Goal: Register for event/course

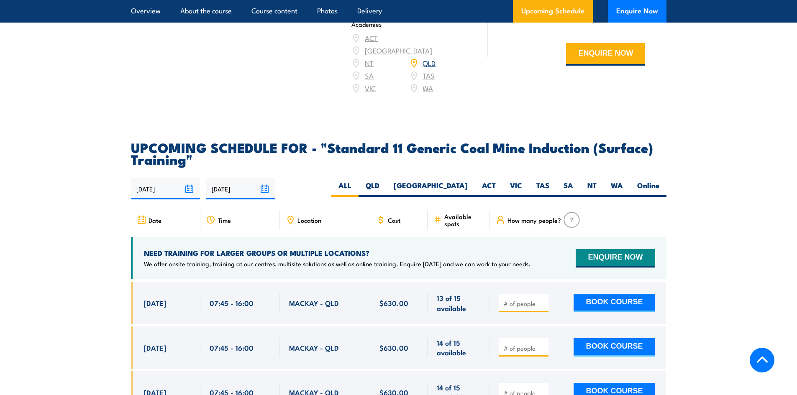
scroll to position [1548, 0]
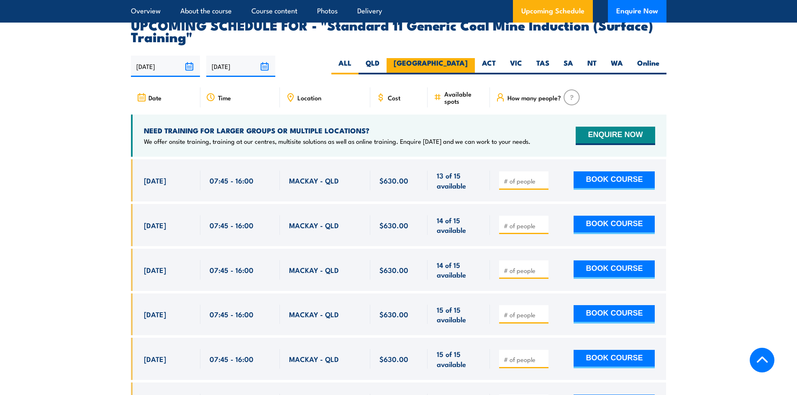
click at [469, 72] on label "[GEOGRAPHIC_DATA]" at bounding box center [430, 66] width 88 height 16
click at [469, 64] on input "[GEOGRAPHIC_DATA]" at bounding box center [470, 60] width 5 height 5
radio input "true"
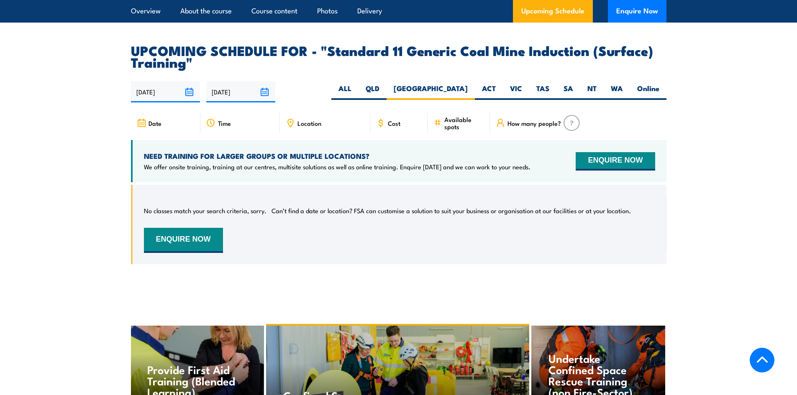
scroll to position [1448, 0]
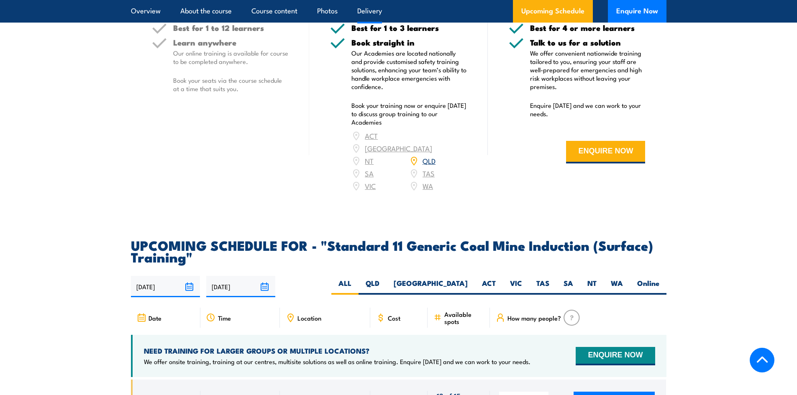
scroll to position [1338, 0]
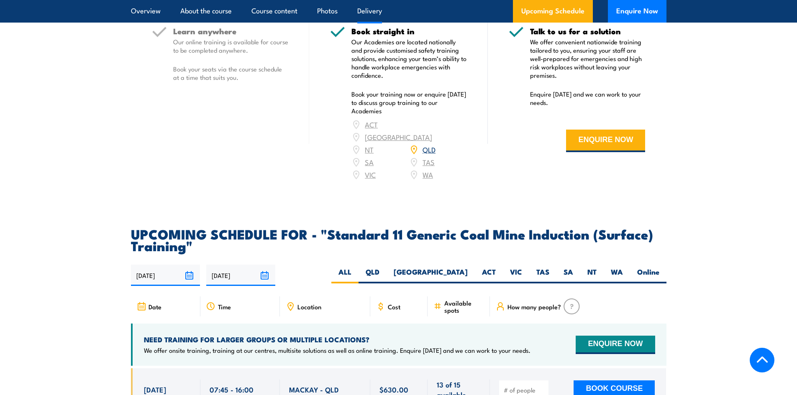
click at [461, 273] on div "03/09/2025 02/03/2026" at bounding box center [398, 275] width 535 height 21
click at [460, 276] on label "[GEOGRAPHIC_DATA]" at bounding box center [430, 275] width 88 height 16
click at [468, 273] on input "[GEOGRAPHIC_DATA]" at bounding box center [470, 269] width 5 height 5
radio input "true"
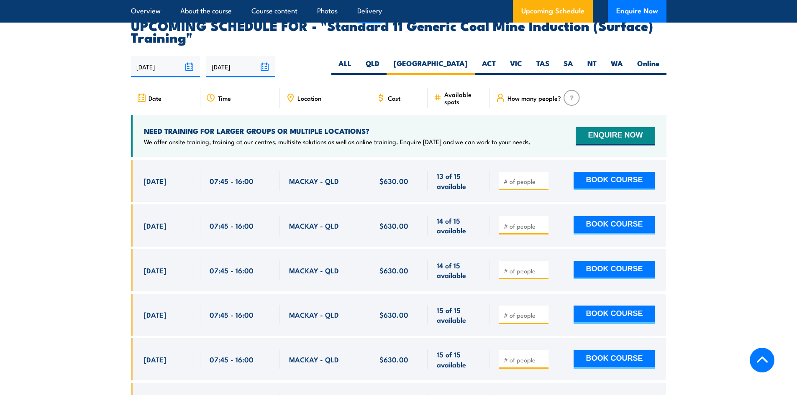
scroll to position [1548, 0]
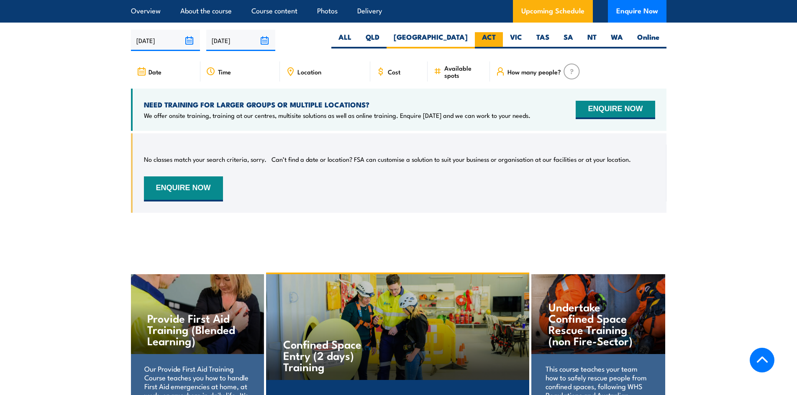
click at [491, 48] on label "ACT" at bounding box center [489, 40] width 28 height 16
click at [496, 38] on input "ACT" at bounding box center [498, 34] width 5 height 5
radio input "true"
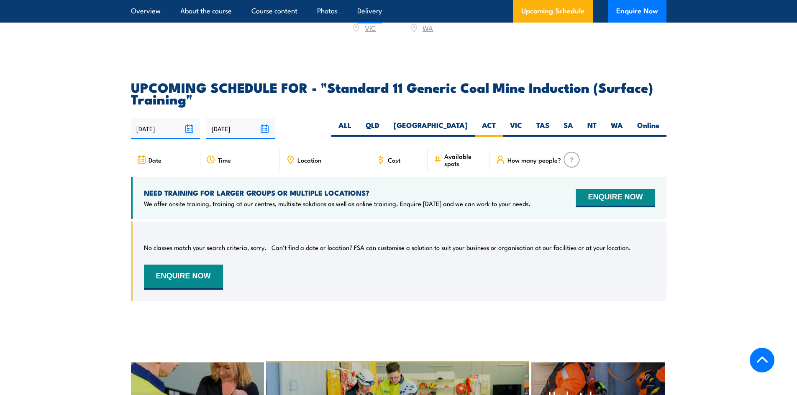
scroll to position [1573, 0]
